Goal: Information Seeking & Learning: Stay updated

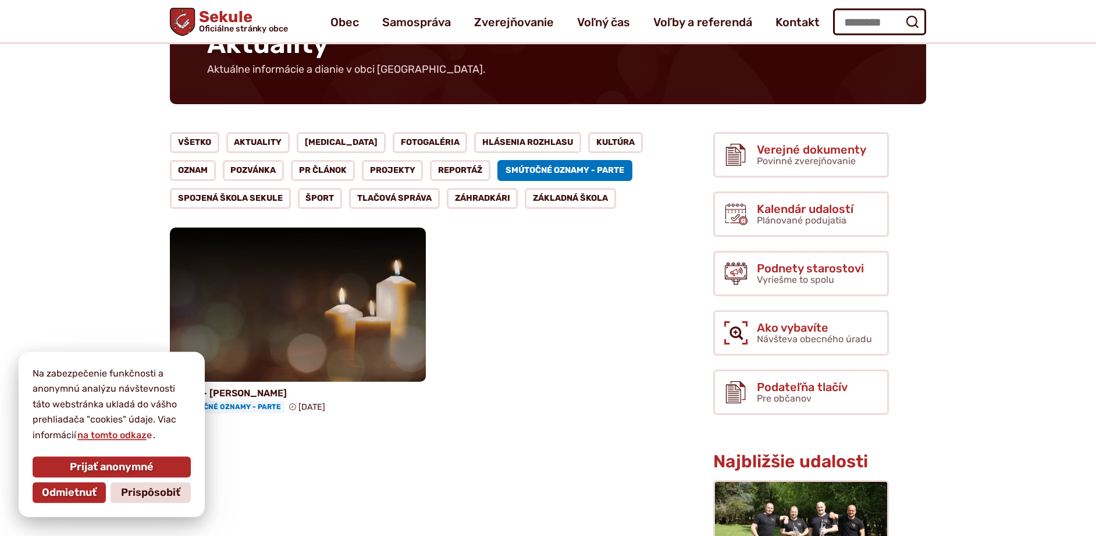
scroll to position [59, 0]
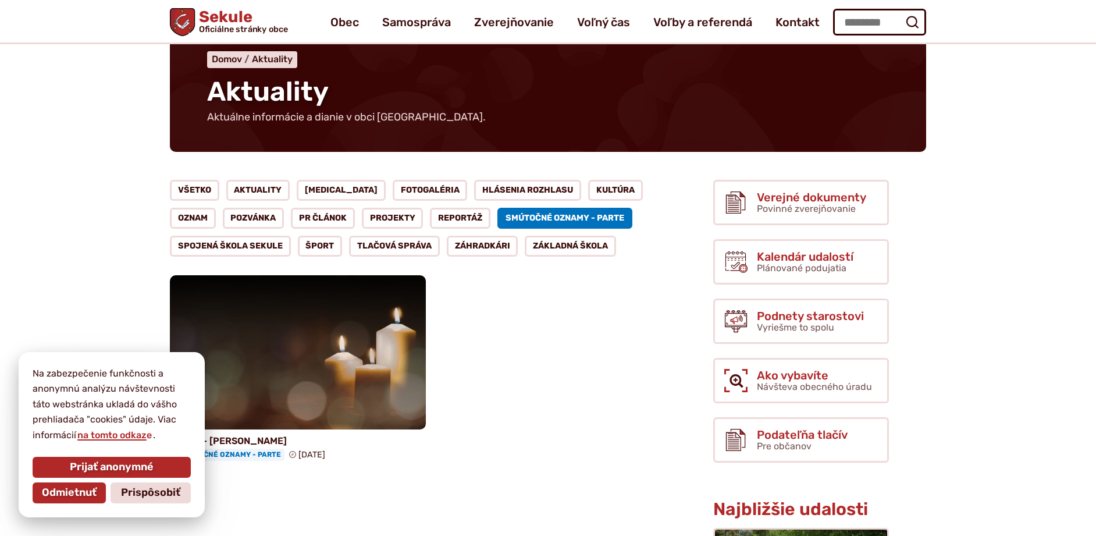
click at [500, 215] on link "Smútočné oznamy - parte" at bounding box center [564, 218] width 135 height 21
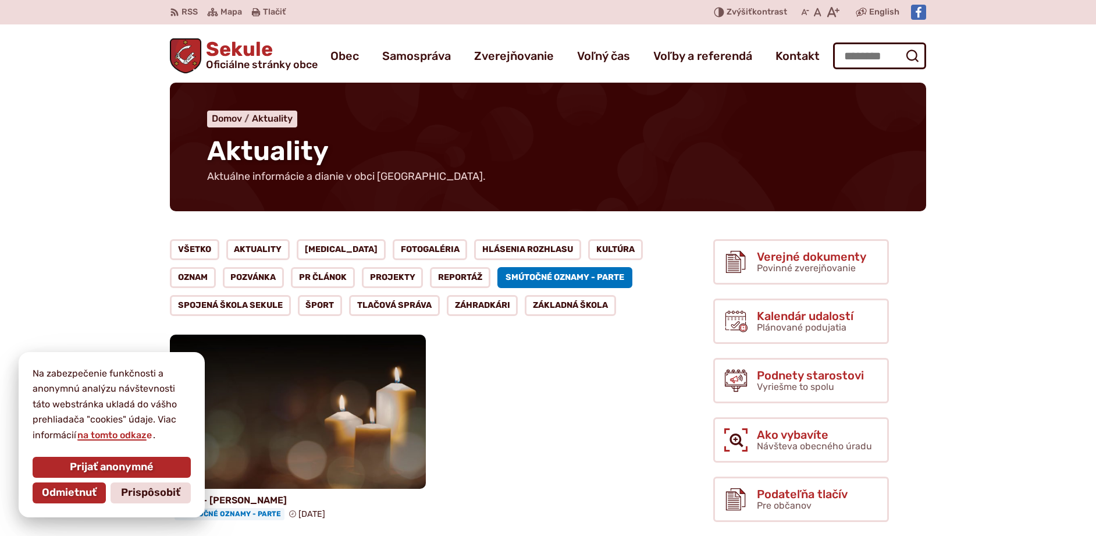
click at [234, 457] on img at bounding box center [298, 411] width 256 height 154
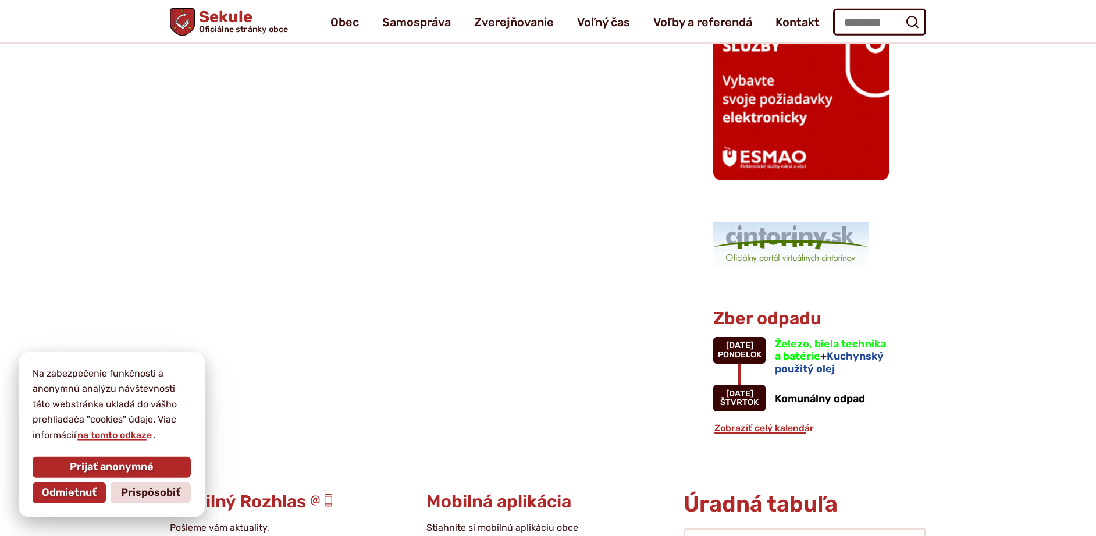
scroll to position [890, 0]
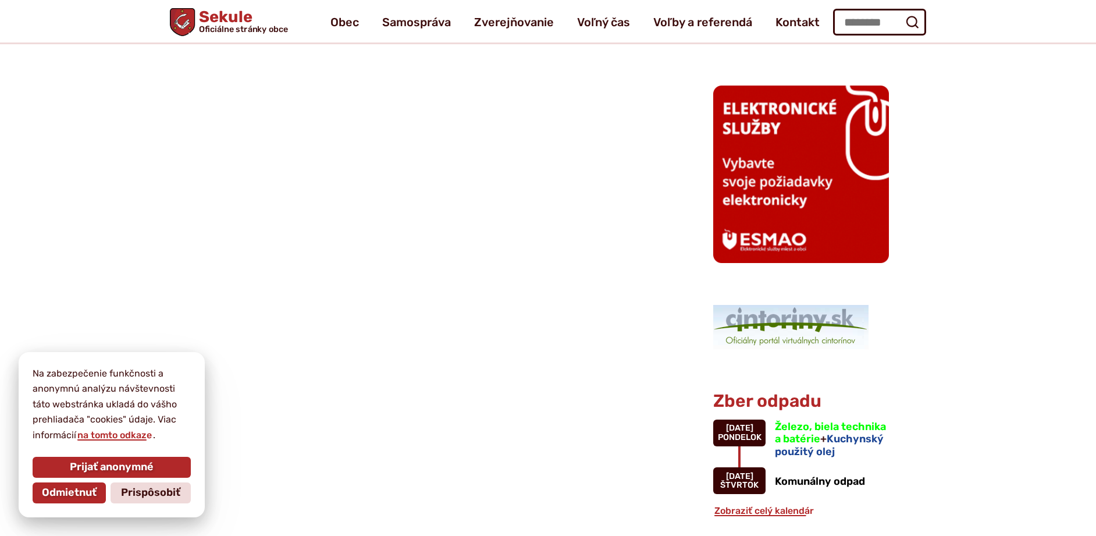
click at [757, 323] on img at bounding box center [790, 327] width 155 height 44
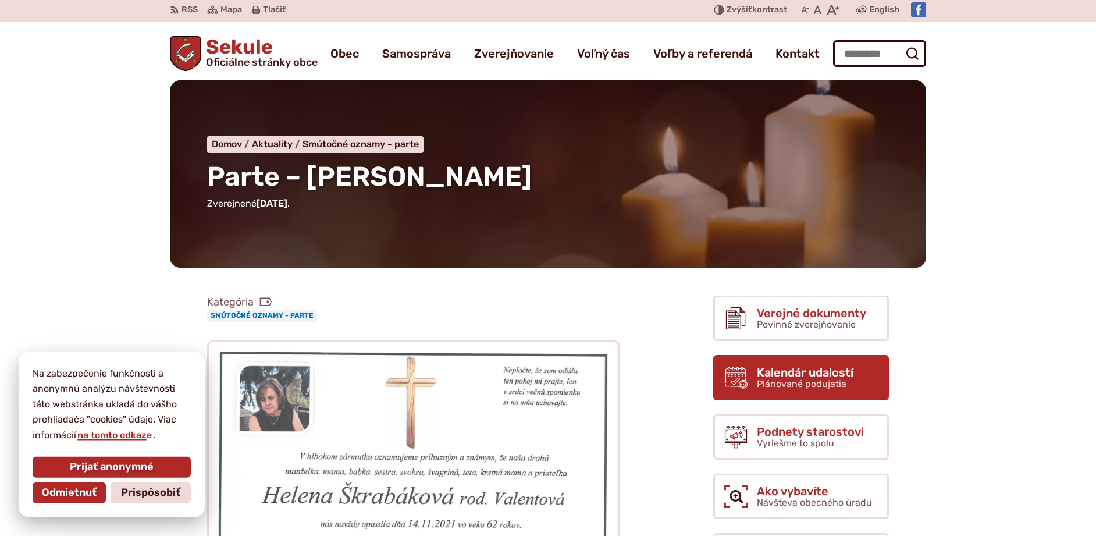
scroll to position [0, 0]
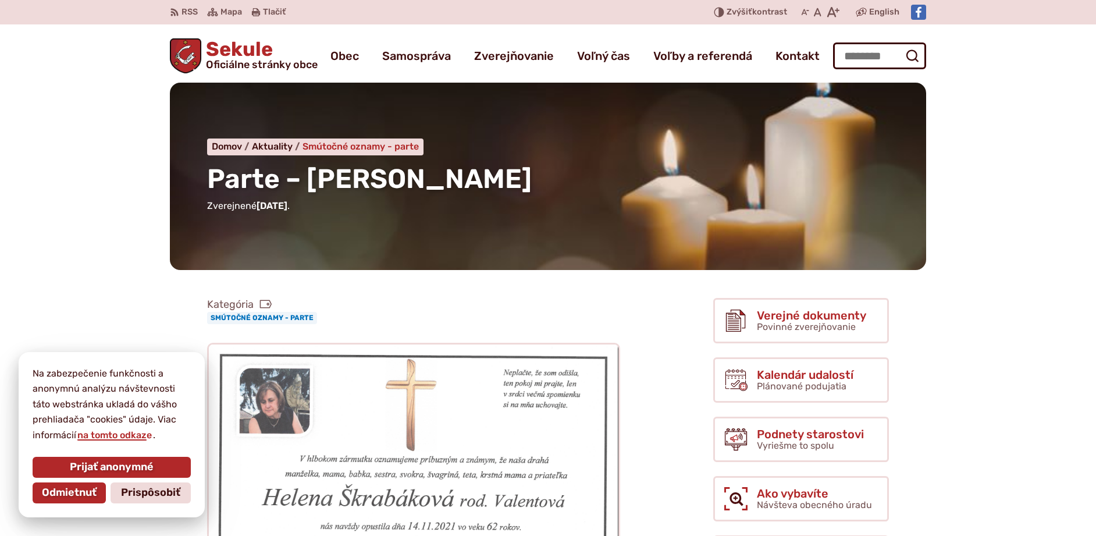
click at [324, 147] on span "Smútočné oznamy - parte" at bounding box center [360, 146] width 116 height 11
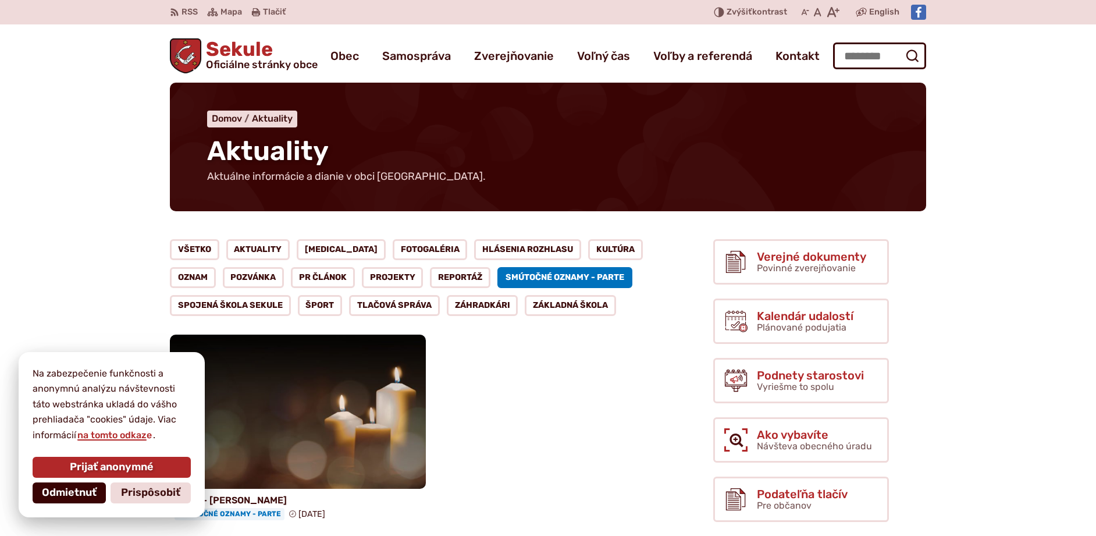
click at [80, 496] on span "Odmietnuť" at bounding box center [69, 492] width 55 height 13
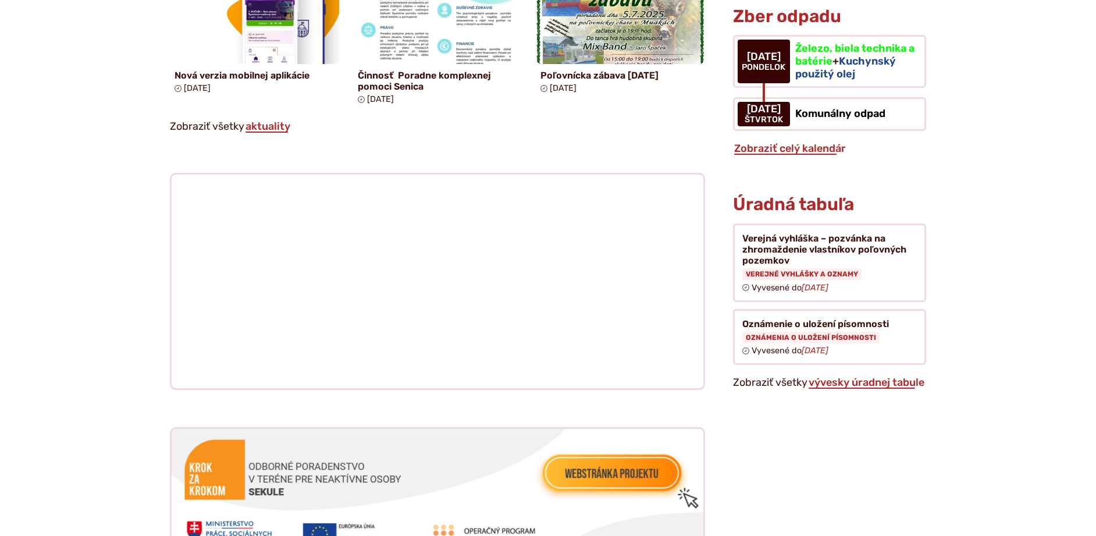
scroll to position [1068, 0]
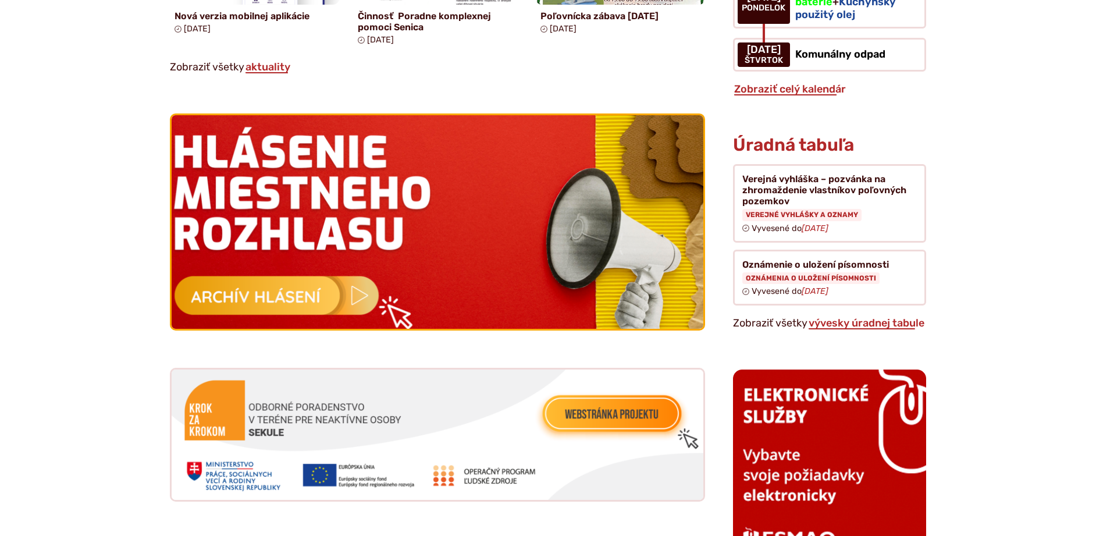
click at [268, 293] on img at bounding box center [437, 222] width 585 height 235
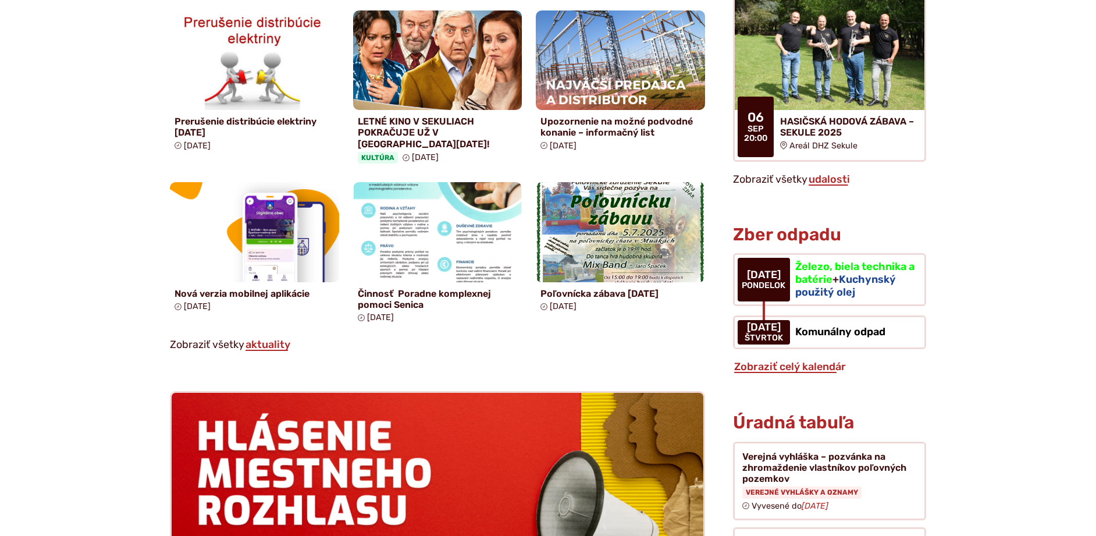
scroll to position [831, 0]
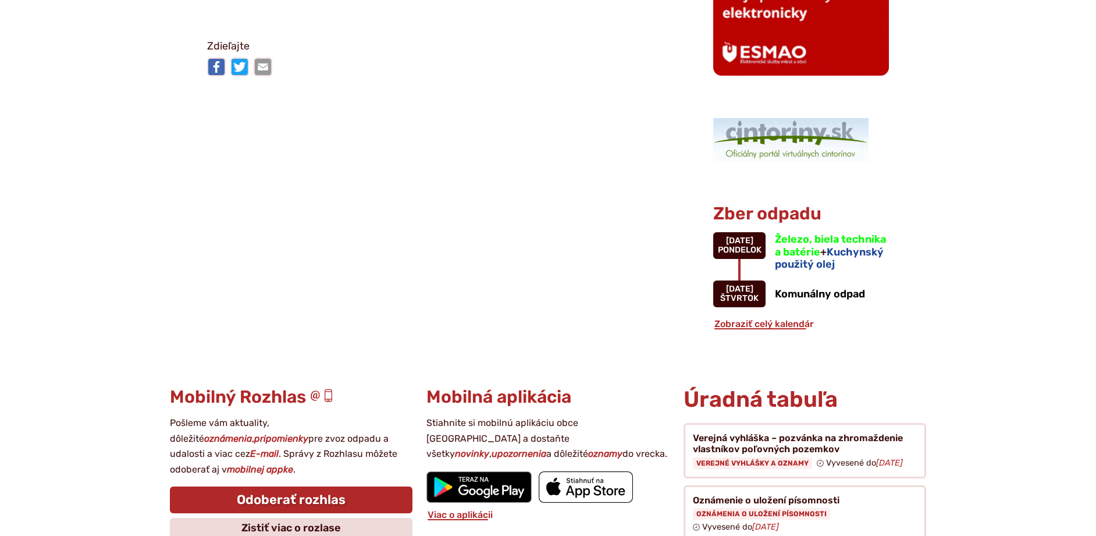
scroll to position [1009, 0]
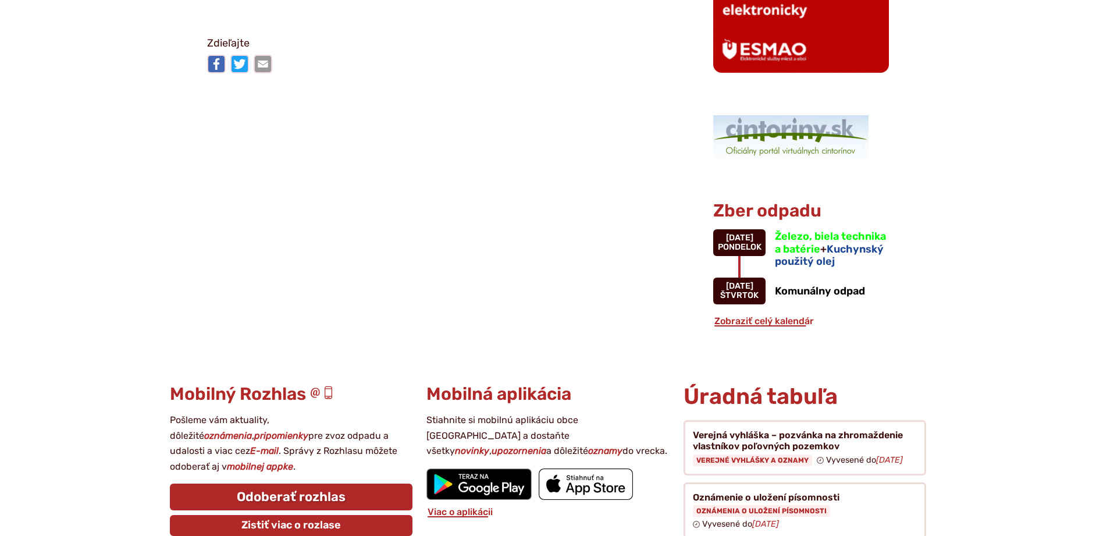
click at [270, 524] on link "Zistiť viac o rozlase" at bounding box center [291, 525] width 243 height 21
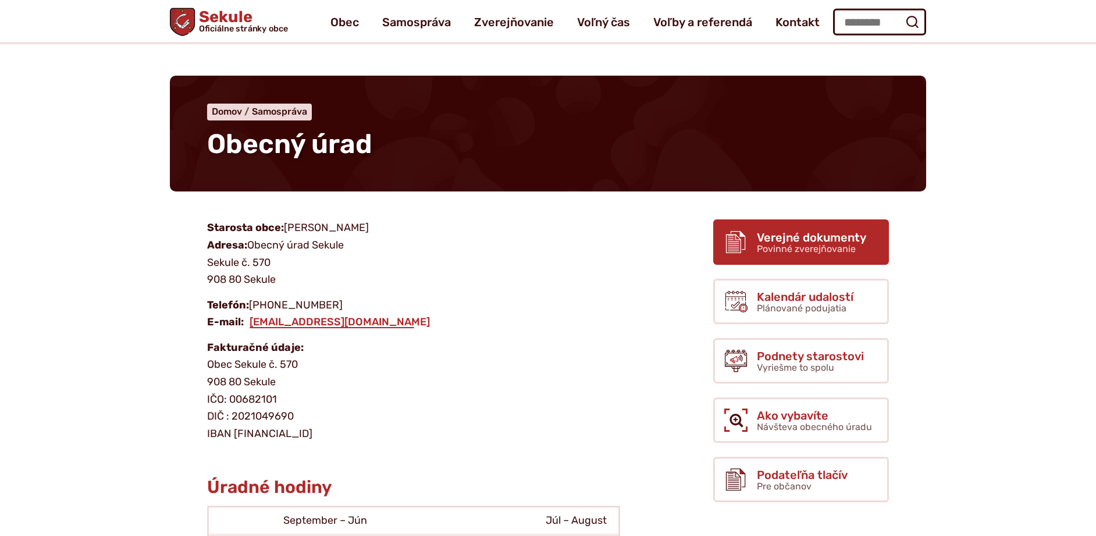
scroll to position [0, 0]
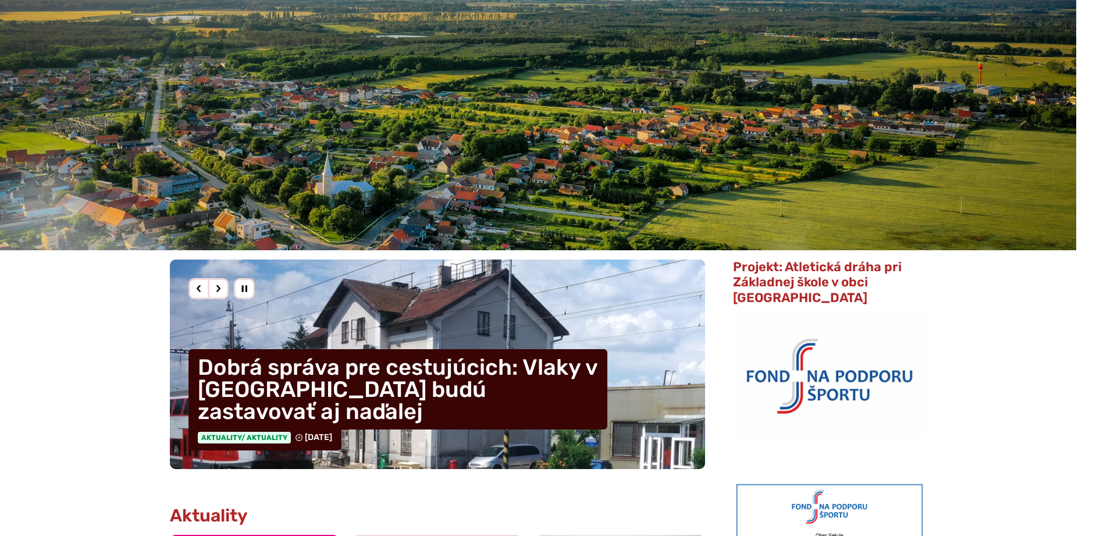
scroll to position [119, 0]
